Goal: Navigation & Orientation: Find specific page/section

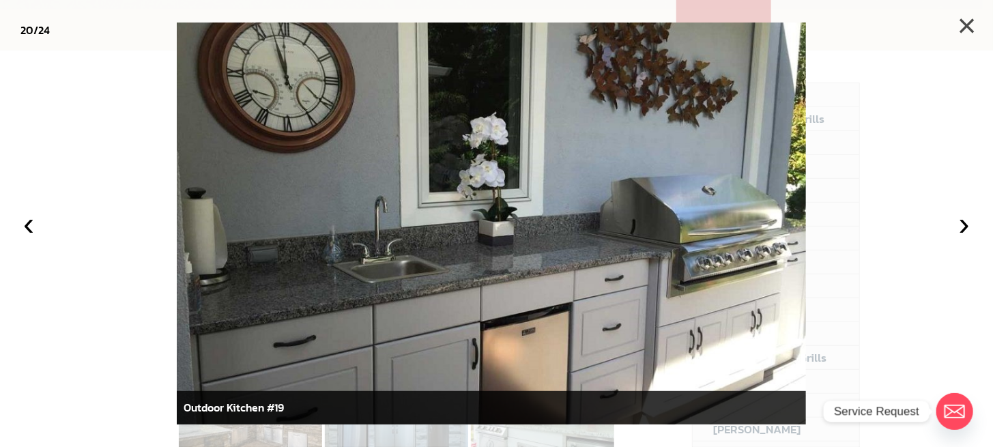
click at [967, 27] on button "×" at bounding box center [967, 26] width 30 height 30
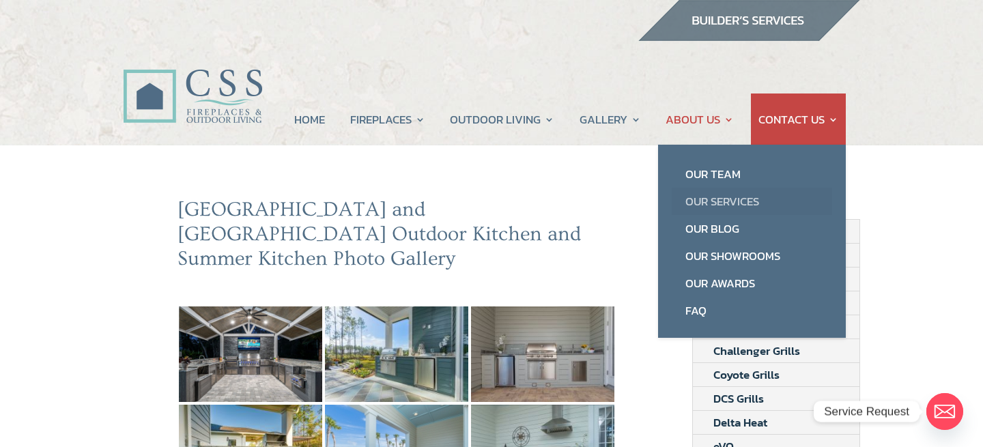
click at [722, 201] on link "Our Services" at bounding box center [752, 201] width 160 height 27
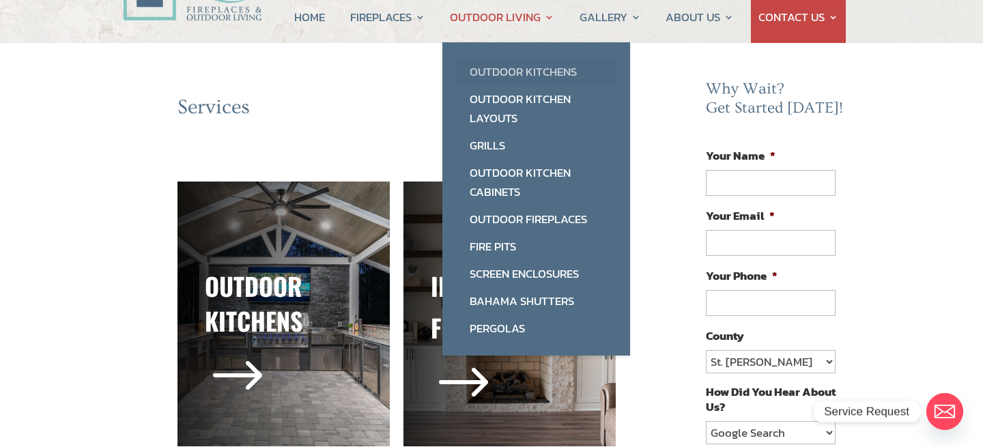
scroll to position [137, 0]
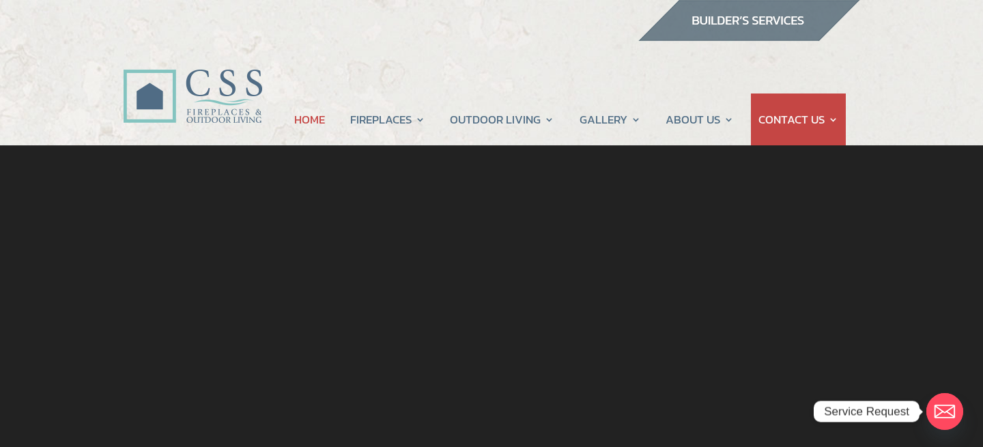
drag, startPoint x: 734, startPoint y: 0, endPoint x: 435, endPoint y: 55, distance: 304.1
click at [434, 55] on div "HOME FIREPLACES Fireplace Remodel Fireplace Builder OUTDOOR LIVING Outdoor Kitc…" at bounding box center [572, 80] width 578 height 99
